Goal: Information Seeking & Learning: Learn about a topic

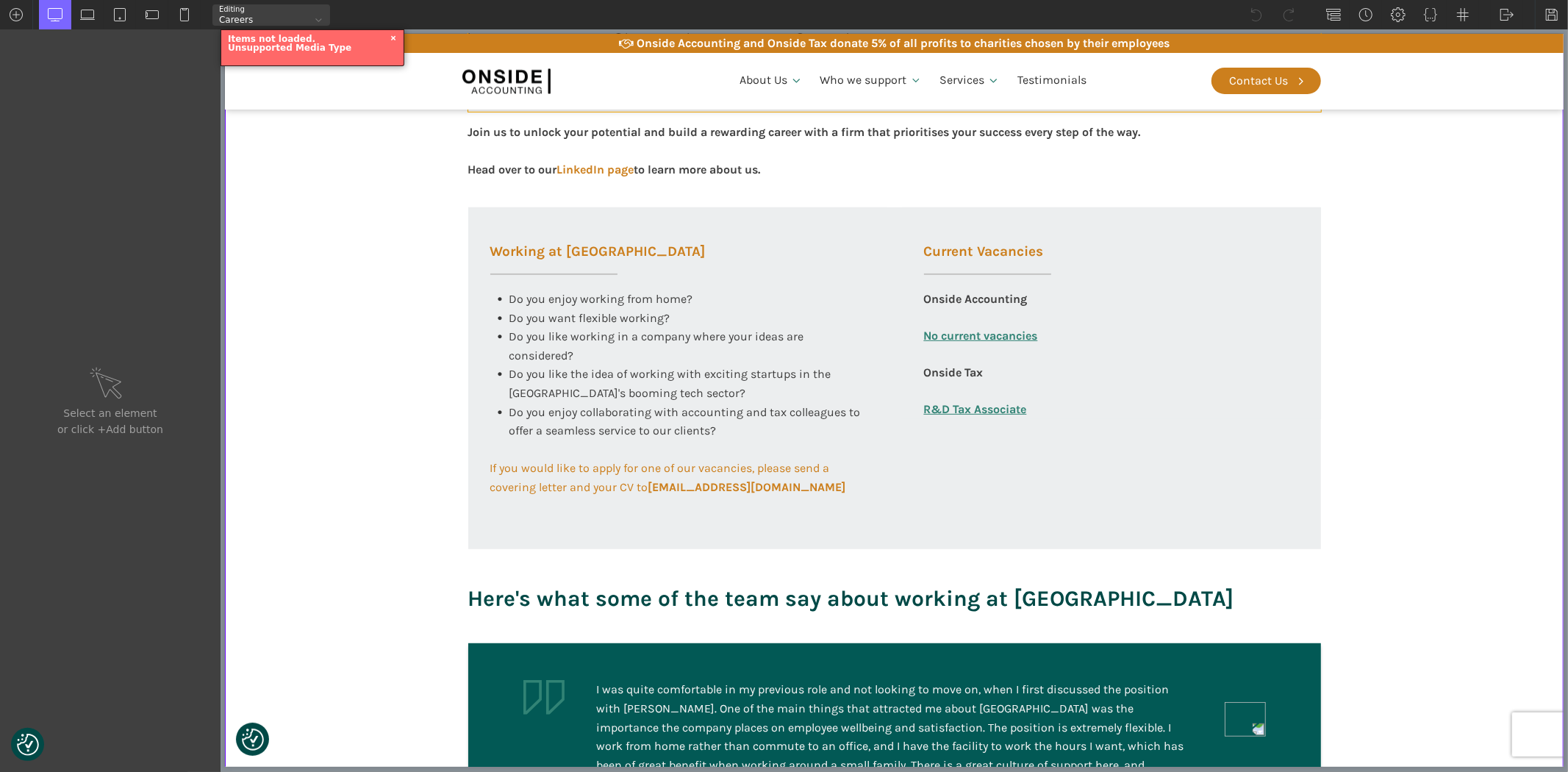
scroll to position [489, 0]
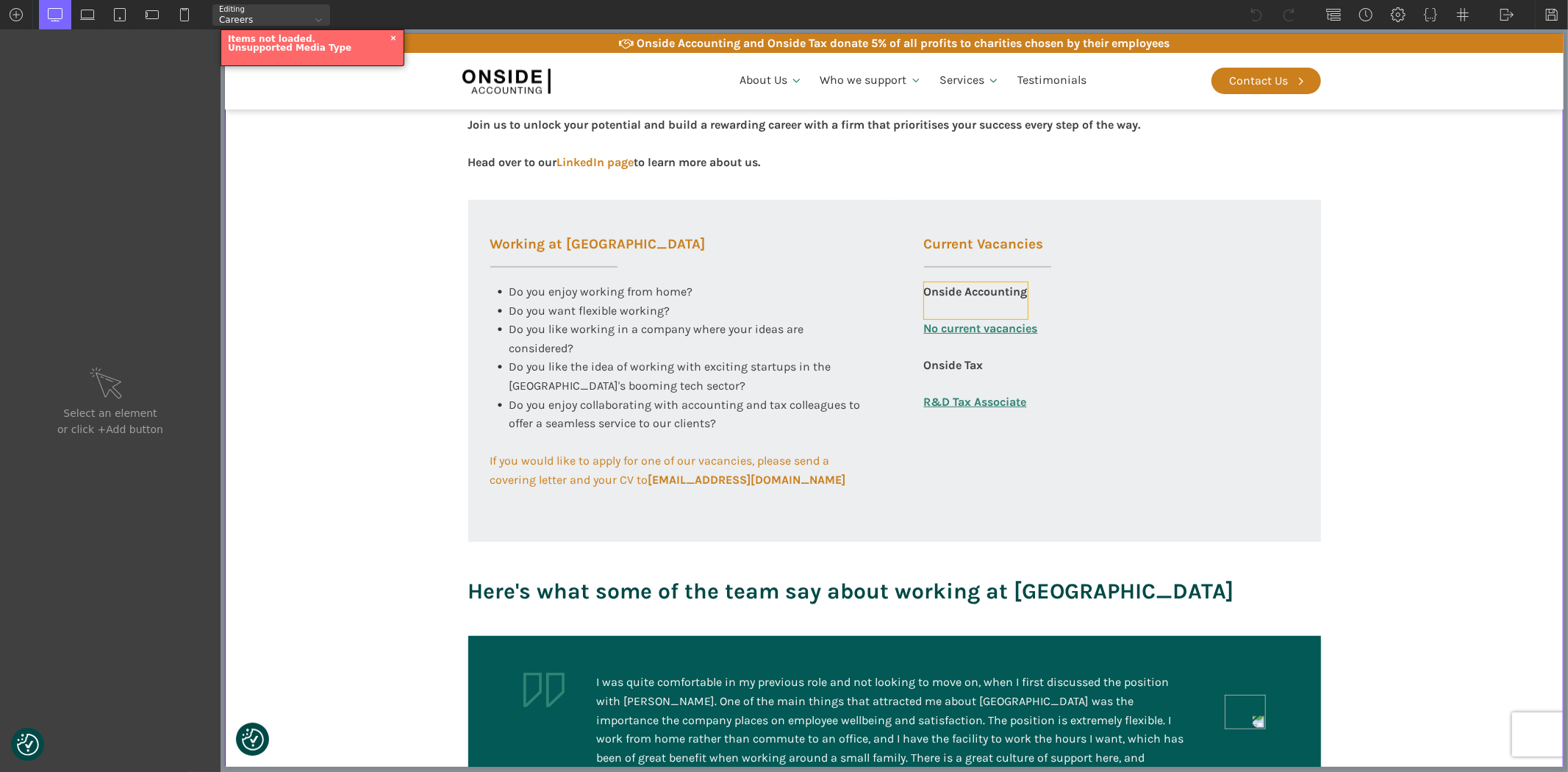
click at [986, 285] on div "Onside Accounting" at bounding box center [976, 300] width 104 height 37
type input "text_block-324-585"
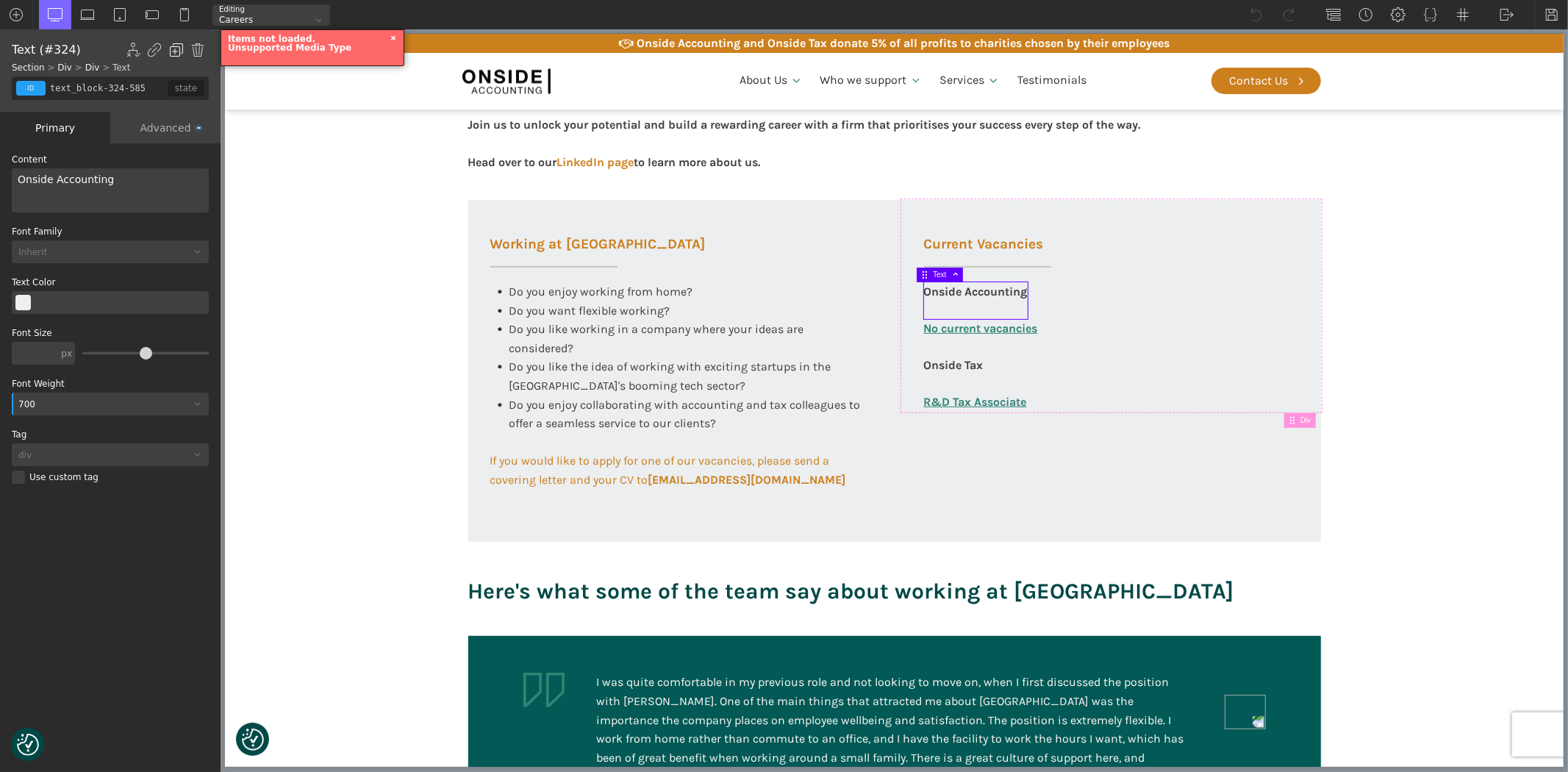
click at [173, 48] on img at bounding box center [176, 50] width 15 height 15
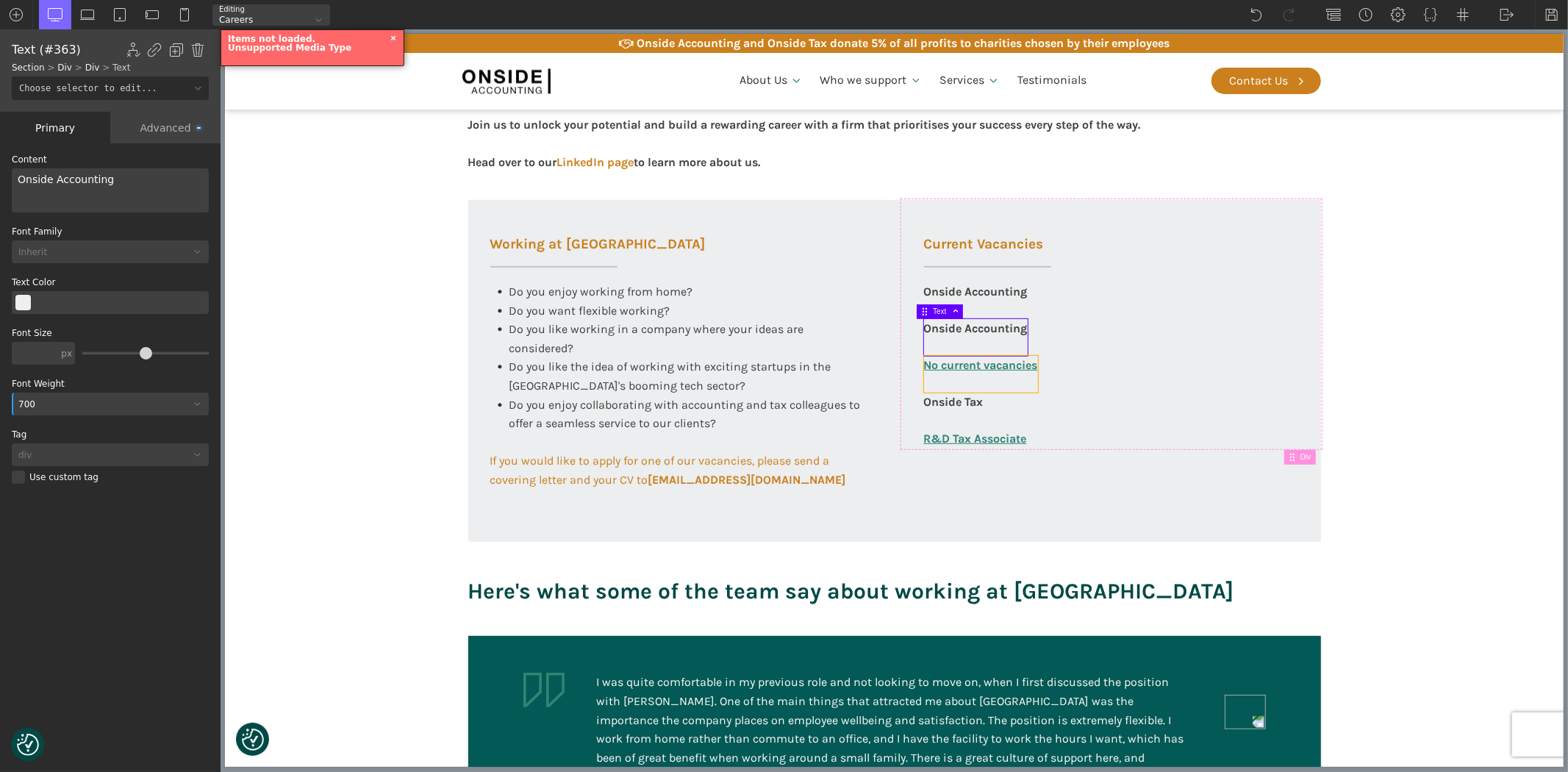
click at [1024, 362] on link "No current vacancies" at bounding box center [980, 374] width 114 height 37
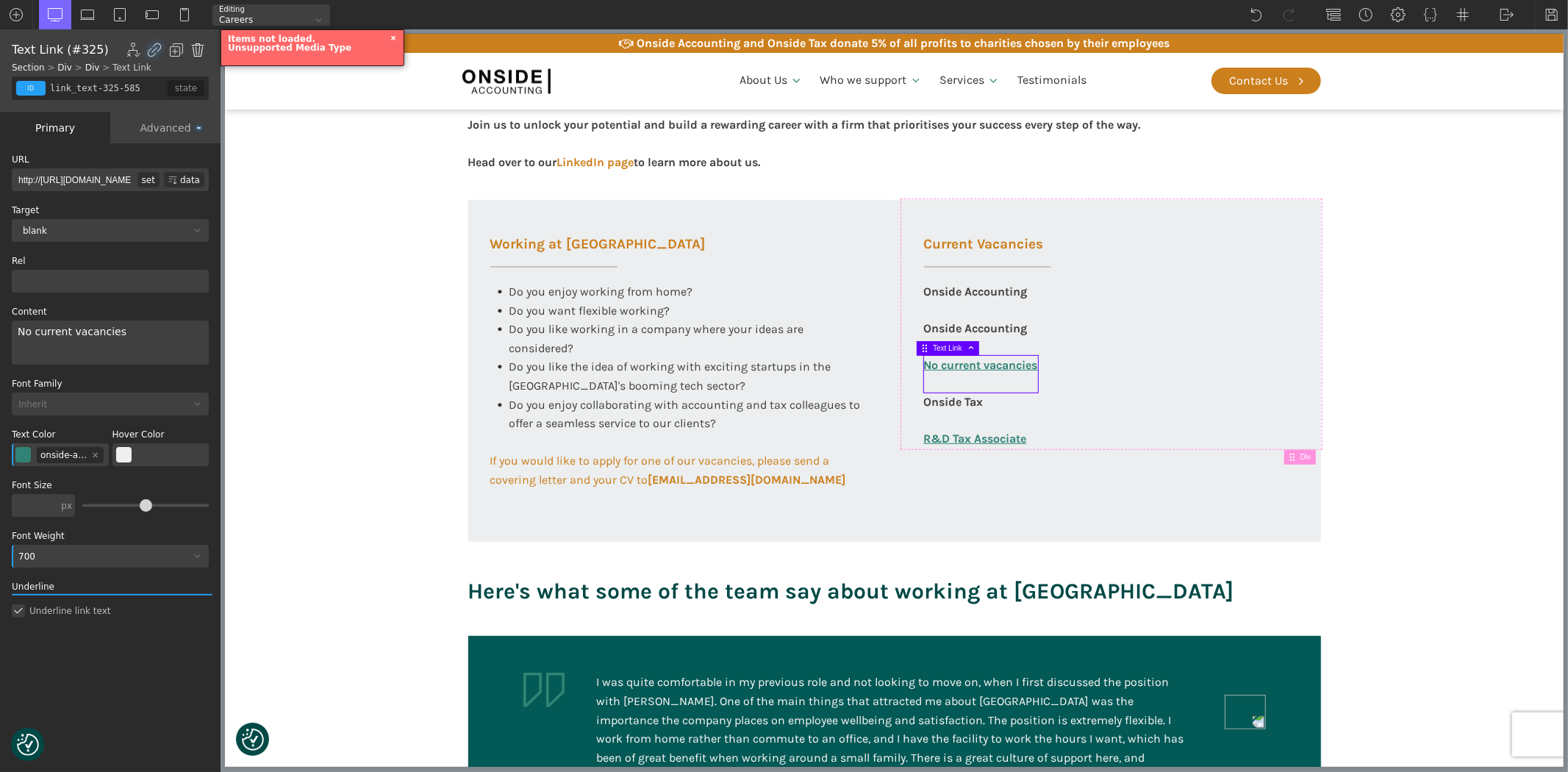
click at [200, 49] on img at bounding box center [197, 50] width 15 height 15
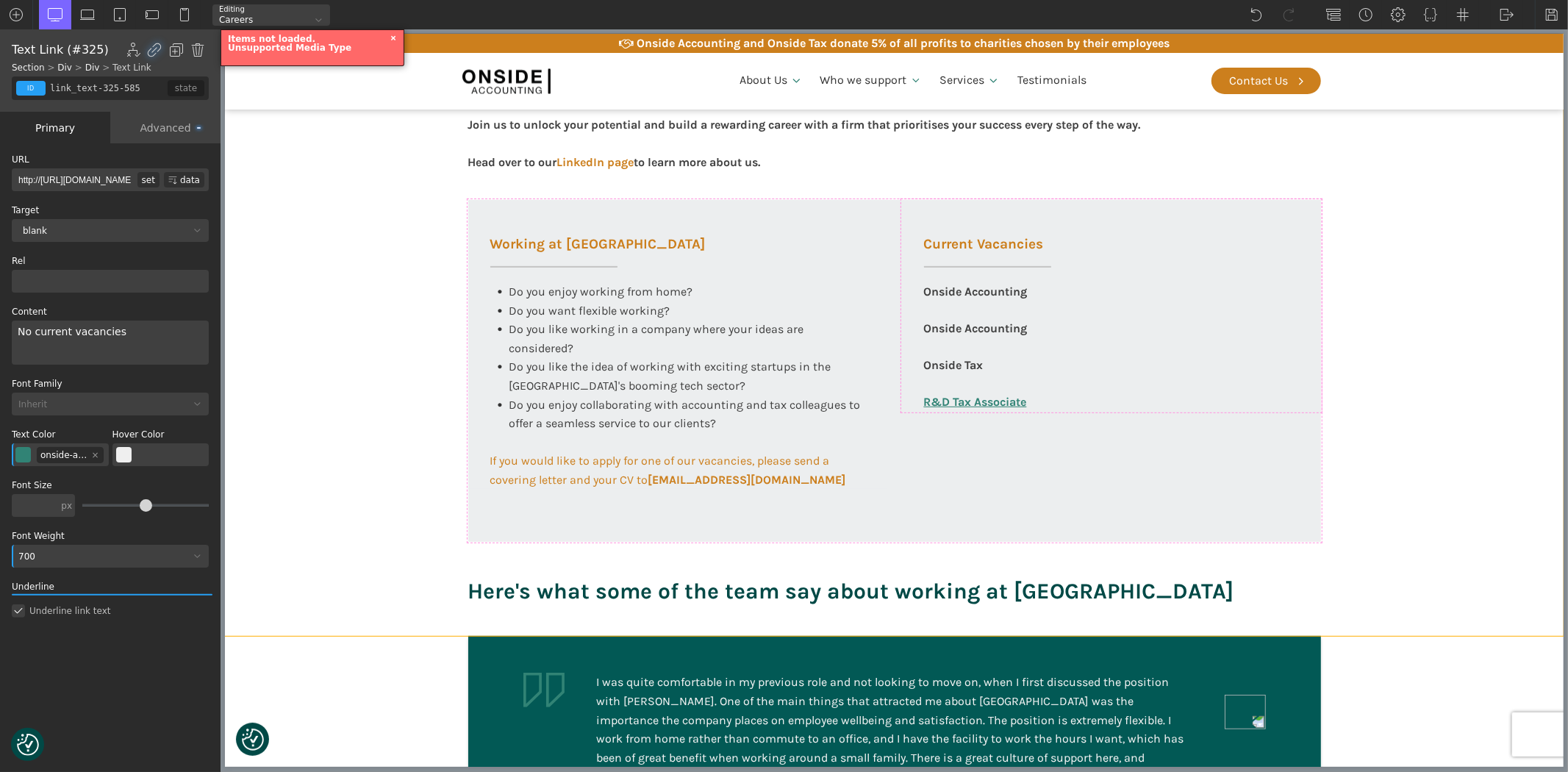
type input "div_block-322-585"
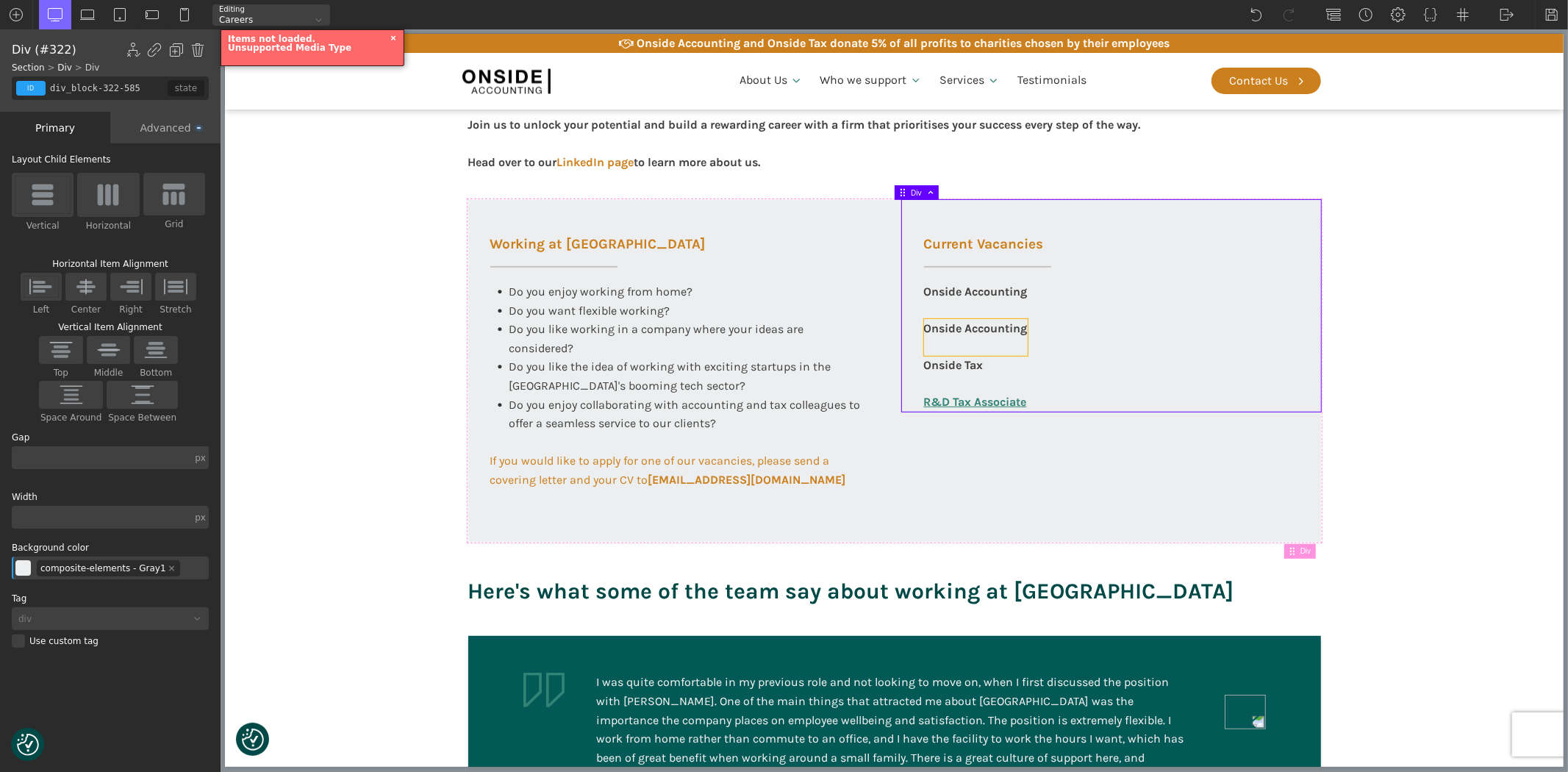
click at [1002, 332] on div "Onside Accounting" at bounding box center [976, 337] width 104 height 37
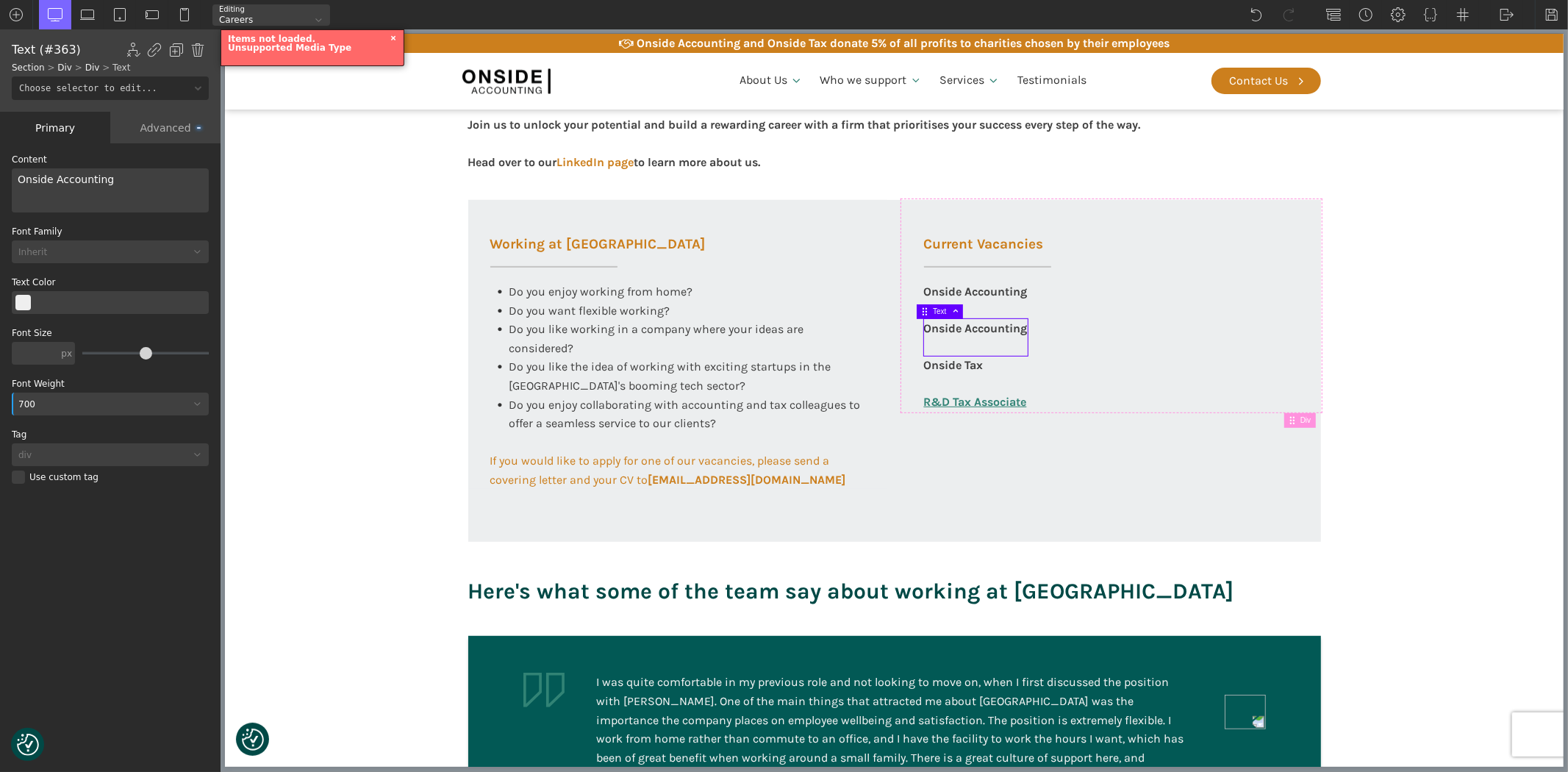
click at [1002, 332] on div "Onside Accounting" at bounding box center [976, 337] width 104 height 37
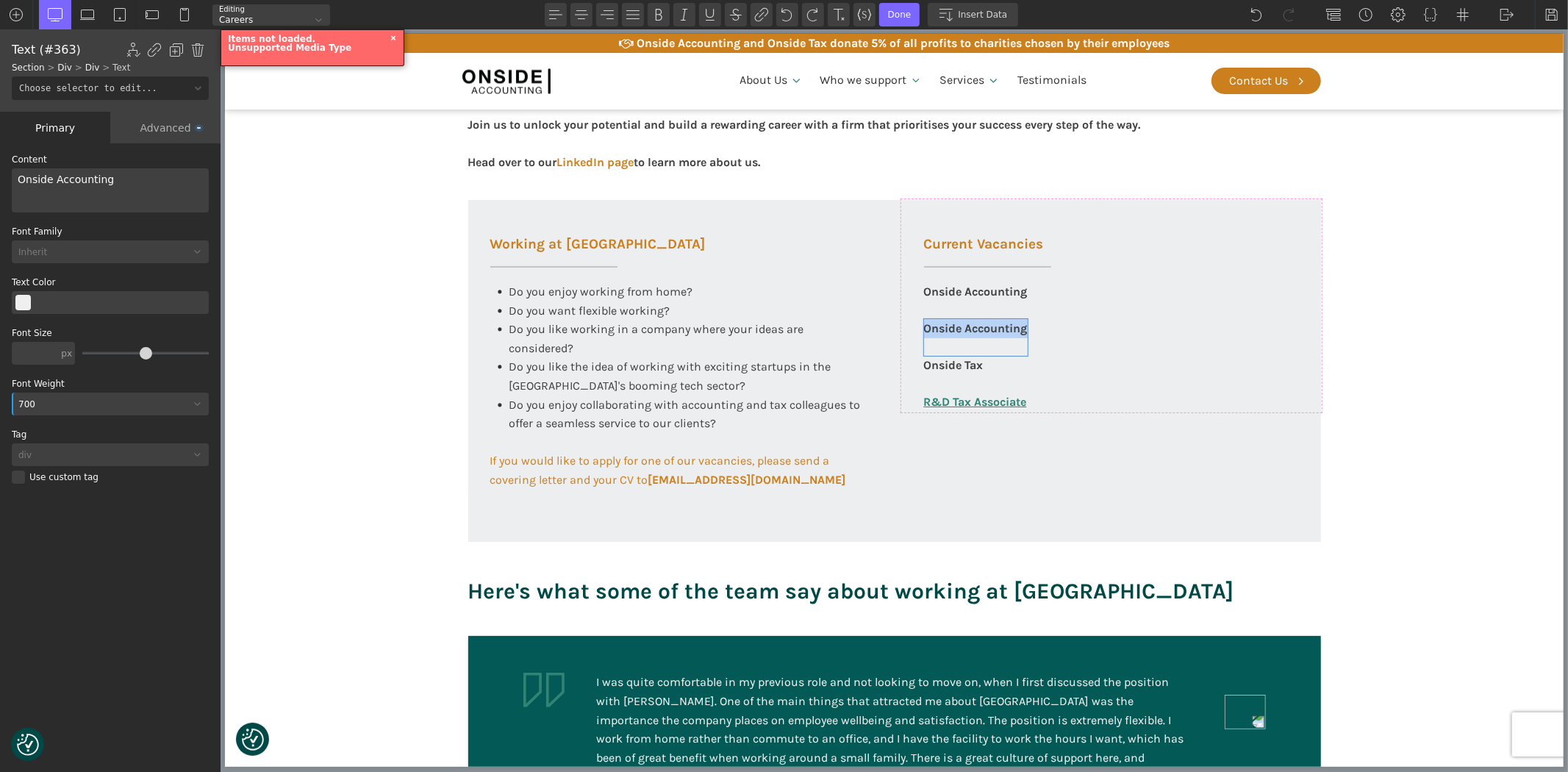
click at [1002, 332] on div "Onside Accounting" at bounding box center [976, 337] width 104 height 37
drag, startPoint x: 113, startPoint y: 177, endPoint x: 0, endPoint y: 164, distance: 113.7
click at [0, 164] on div "WP Grid Builder Stack Columns Vertically Page container (1200px) and below Less…" at bounding box center [110, 459] width 220 height 631
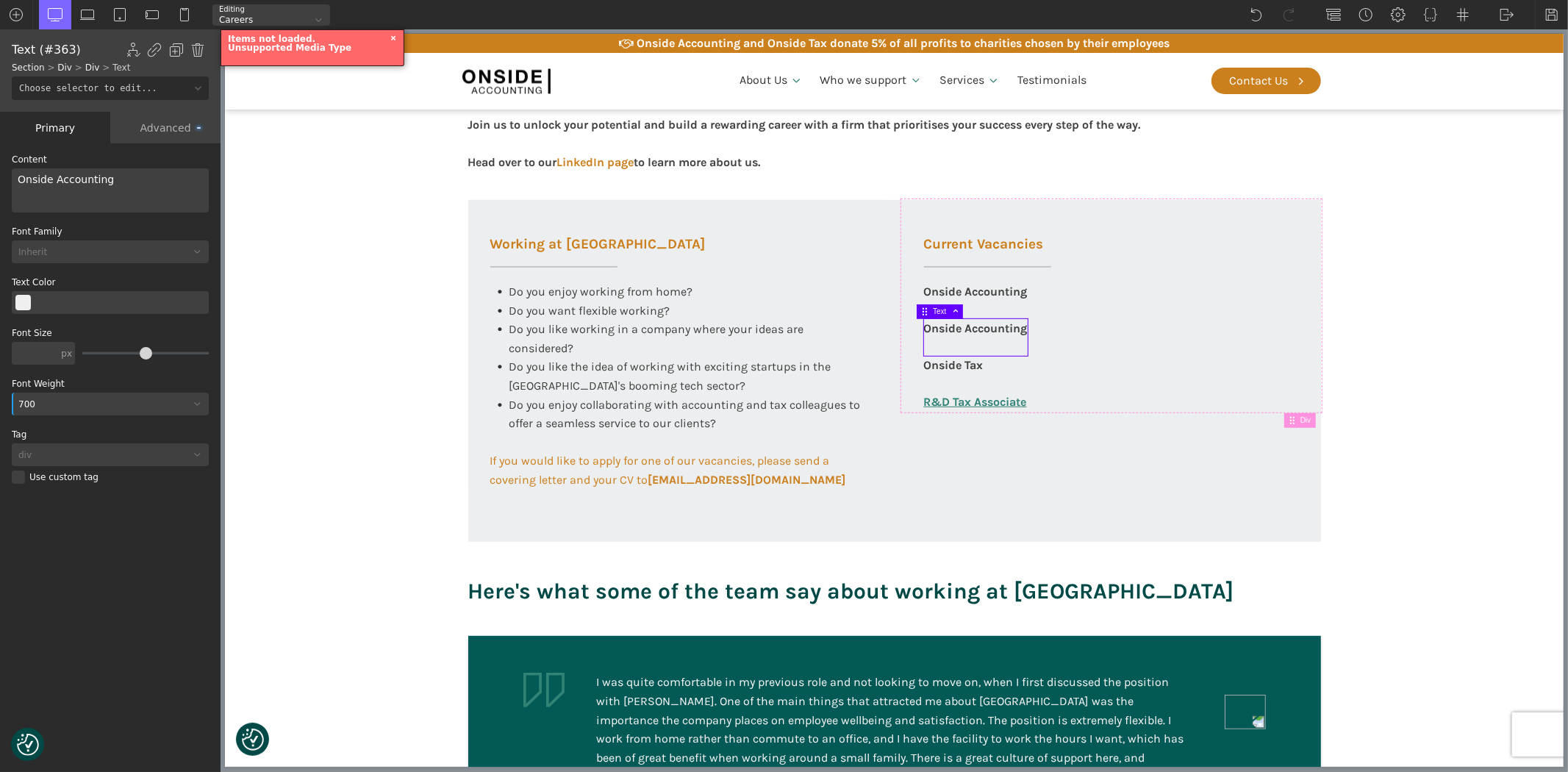
drag, startPoint x: 128, startPoint y: 186, endPoint x: 0, endPoint y: 180, distance: 128.1
click at [0, 180] on div "WP Grid Builder Stack Columns Vertically Page container (1200px) and below Less…" at bounding box center [110, 459] width 220 height 631
drag, startPoint x: 37, startPoint y: 400, endPoint x: 11, endPoint y: 400, distance: 26.0
click at [11, 400] on div "Font Weight 700 100 200 300 400 500 600 700 800 900" at bounding box center [110, 397] width 197 height 36
click at [57, 397] on div at bounding box center [112, 404] width 201 height 23
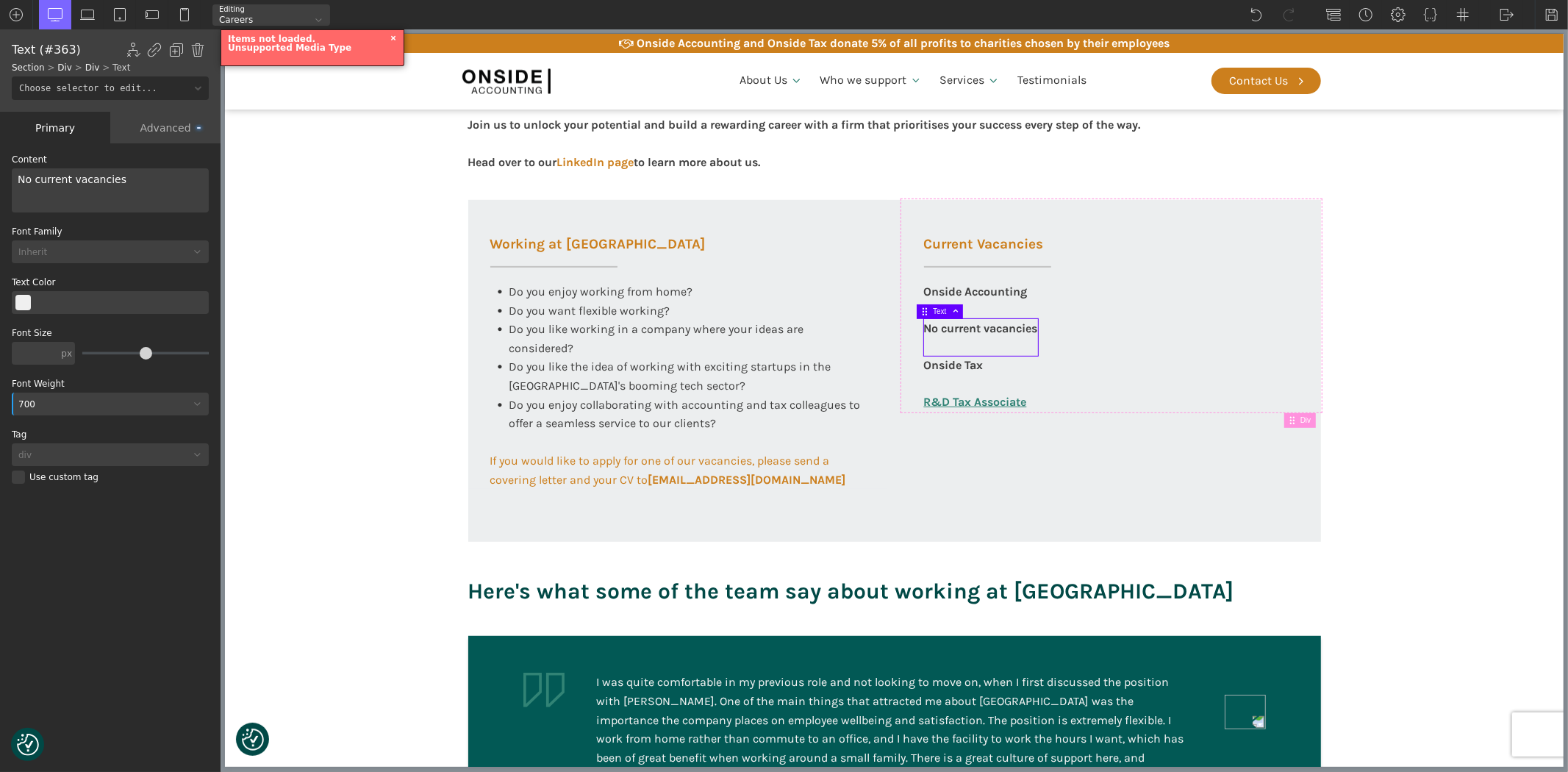
click at [98, 437] on label "Tag" at bounding box center [110, 435] width 197 height 9
click at [84, 410] on div "700" at bounding box center [110, 404] width 197 height 23
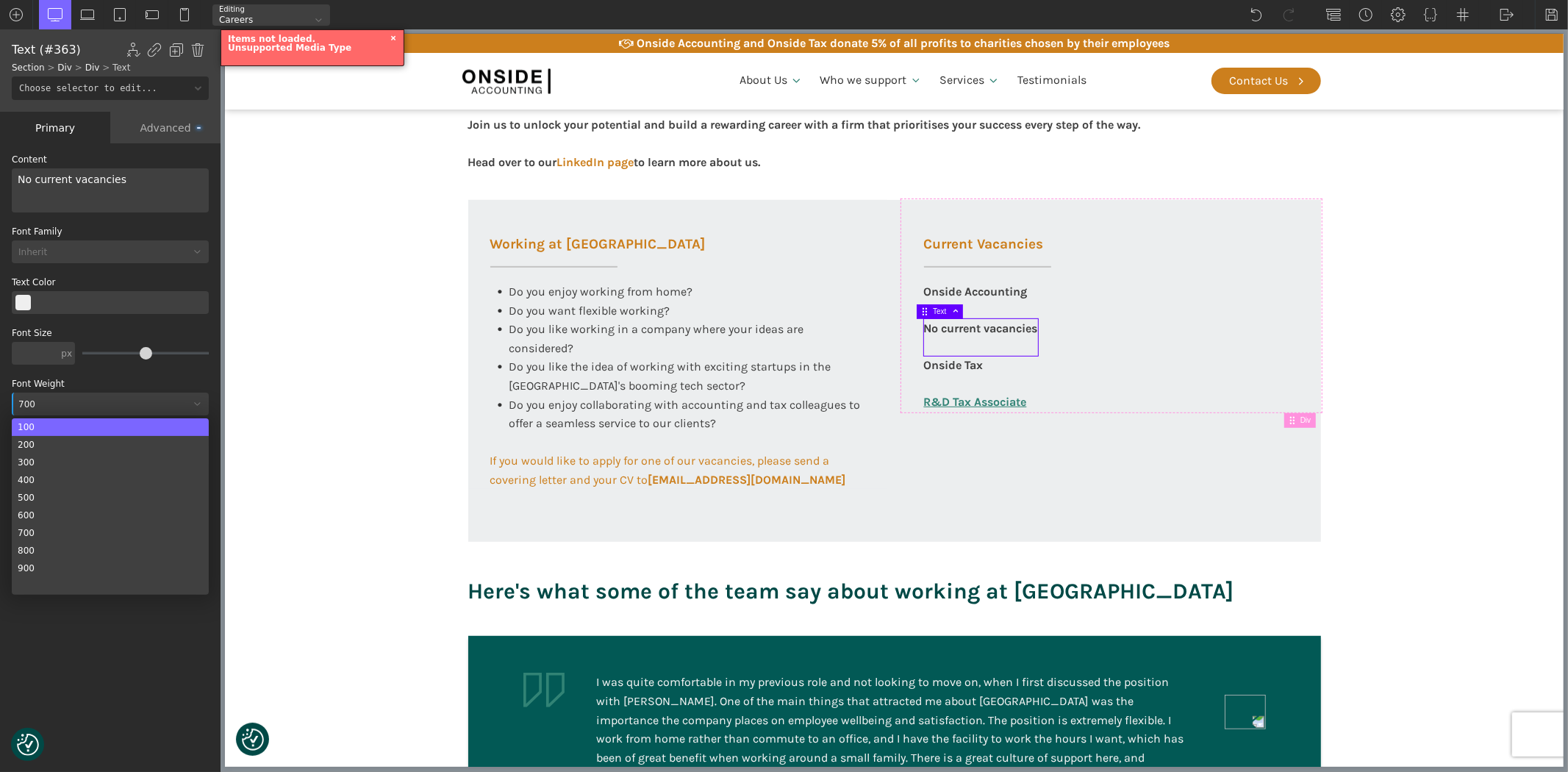
click at [73, 427] on div "100" at bounding box center [110, 427] width 197 height 18
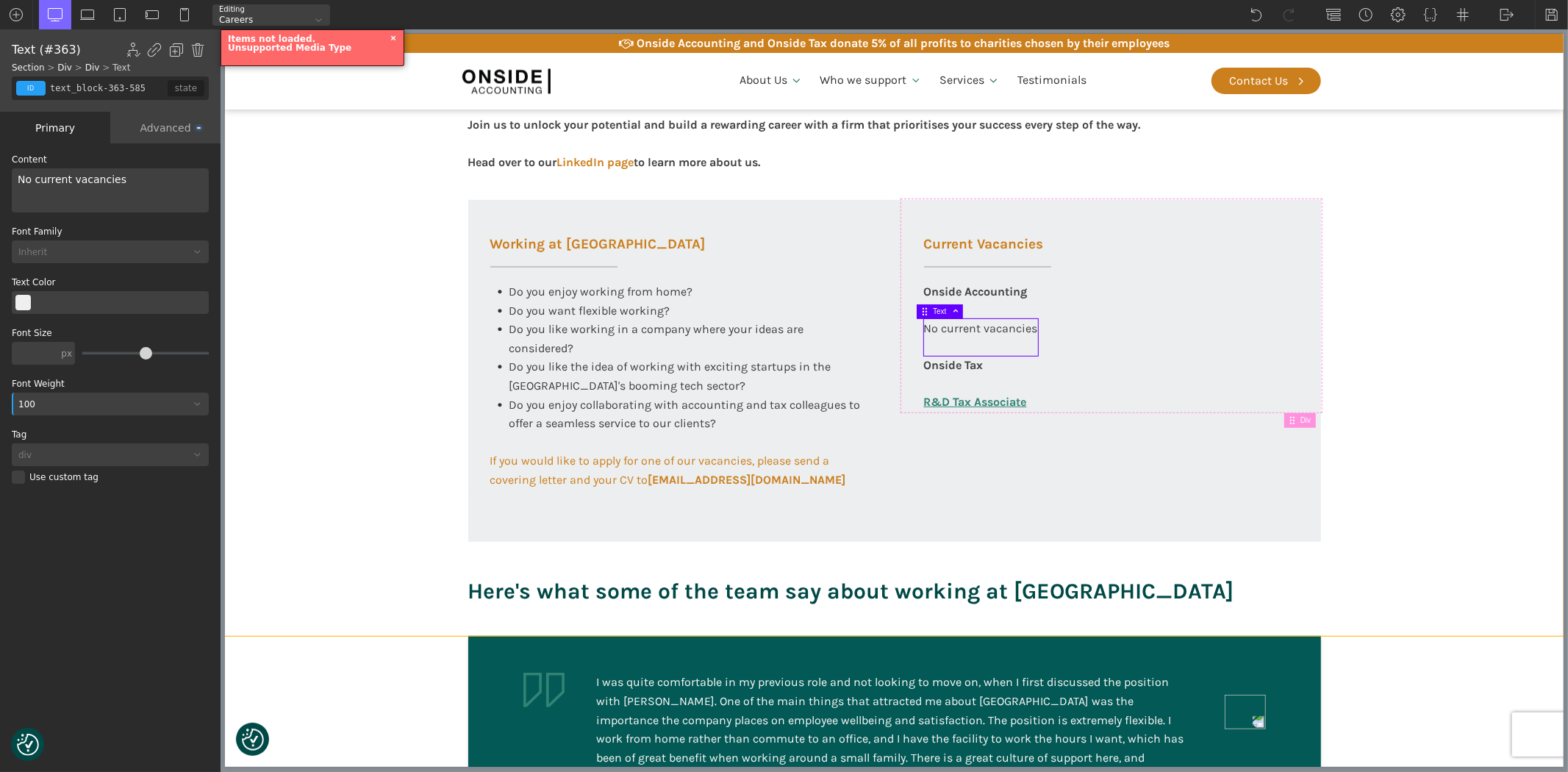
click at [1385, 332] on section "Working at [GEOGRAPHIC_DATA] At Onside Accounting, we are proud to be an ACCA A…" at bounding box center [893, 238] width 1339 height 795
type input "section-143-58"
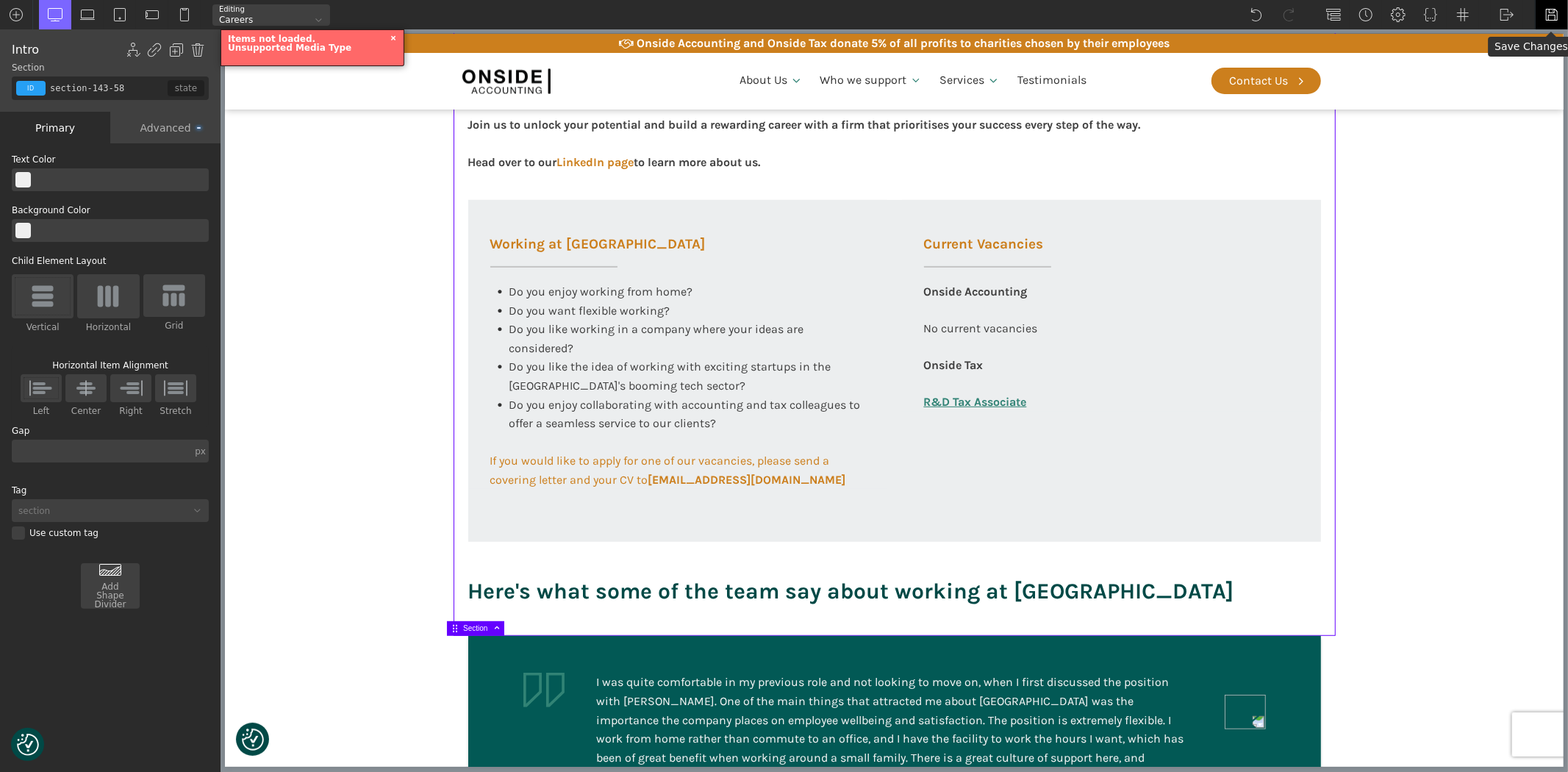
click at [1551, 18] on img at bounding box center [1551, 15] width 15 height 15
click at [1505, 10] on img at bounding box center [1507, 15] width 15 height 15
click at [1507, 60] on link "Frontend" at bounding box center [1522, 61] width 63 height 24
